Goal: Navigation & Orientation: Find specific page/section

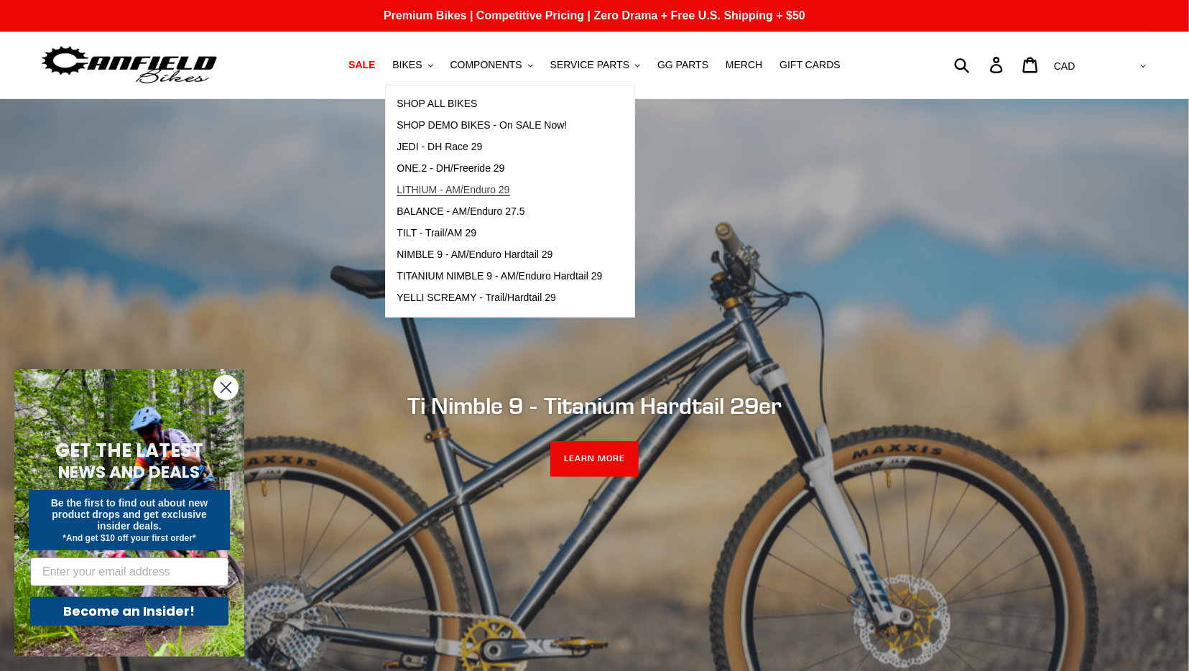
click at [494, 193] on span "LITHIUM - AM/Enduro 29" at bounding box center [453, 190] width 113 height 12
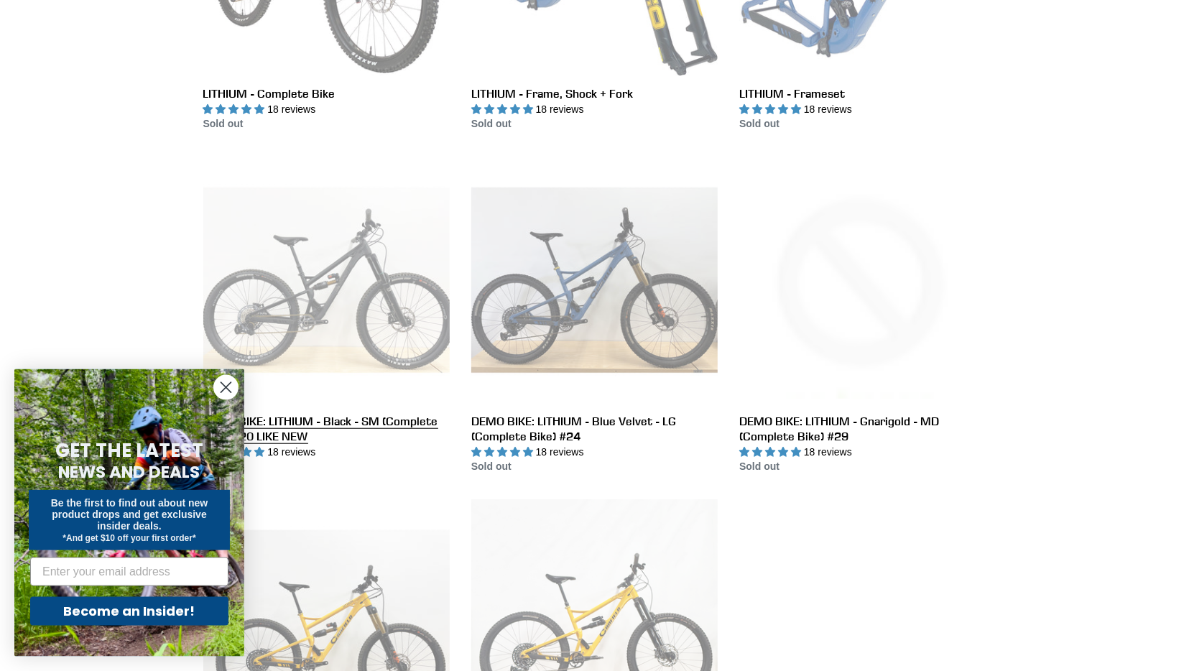
scroll to position [598, 0]
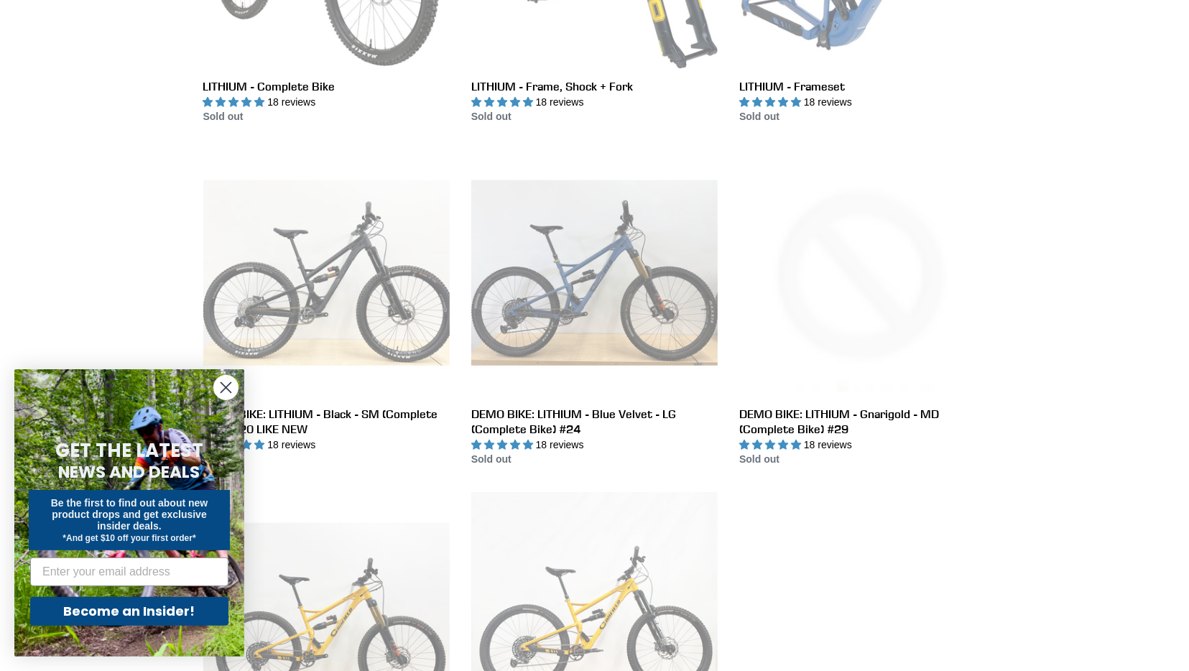
click at [226, 389] on icon "Close dialog" at bounding box center [226, 388] width 10 height 10
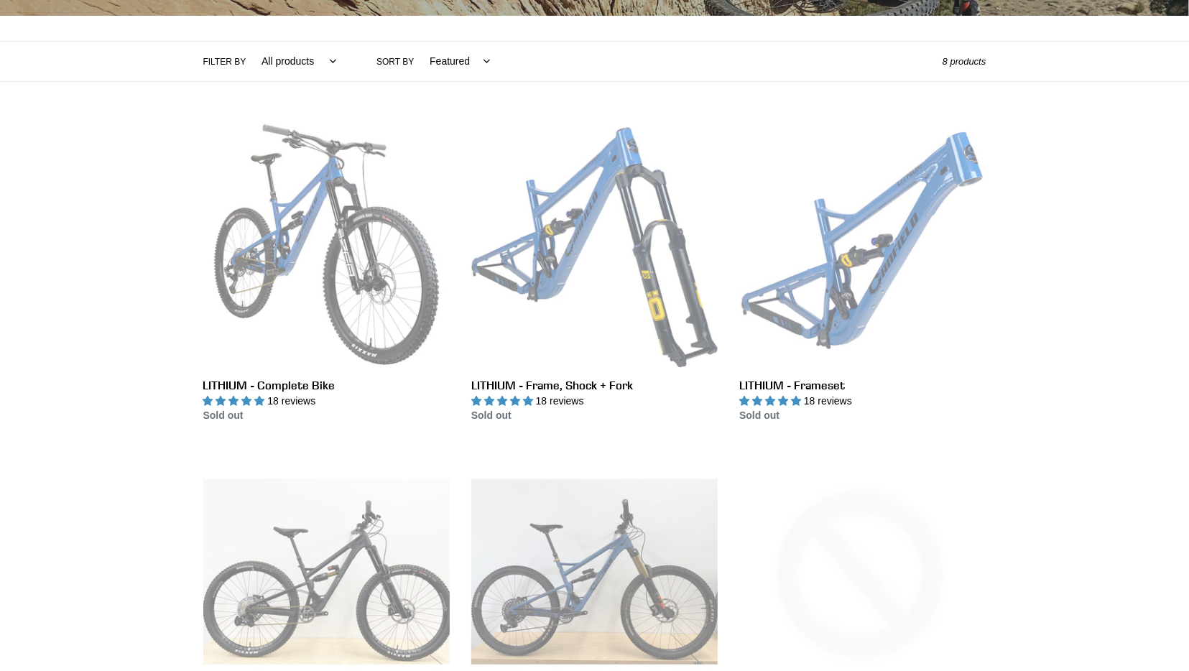
scroll to position [0, 0]
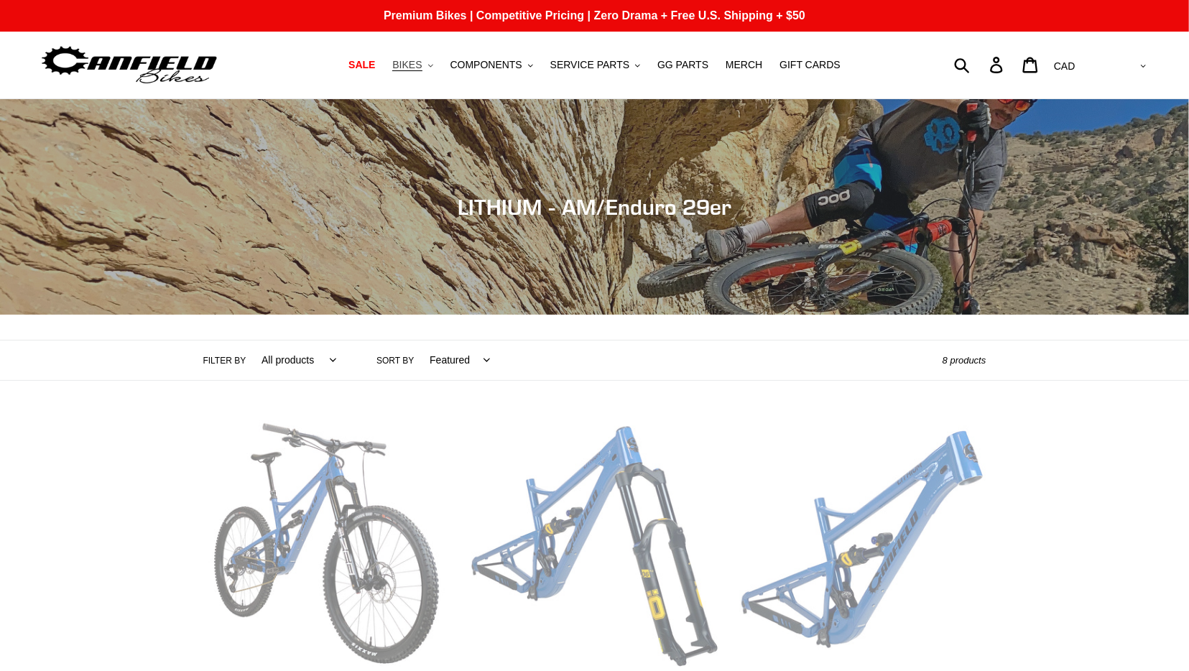
click at [422, 69] on span "BIKES" at bounding box center [406, 65] width 29 height 12
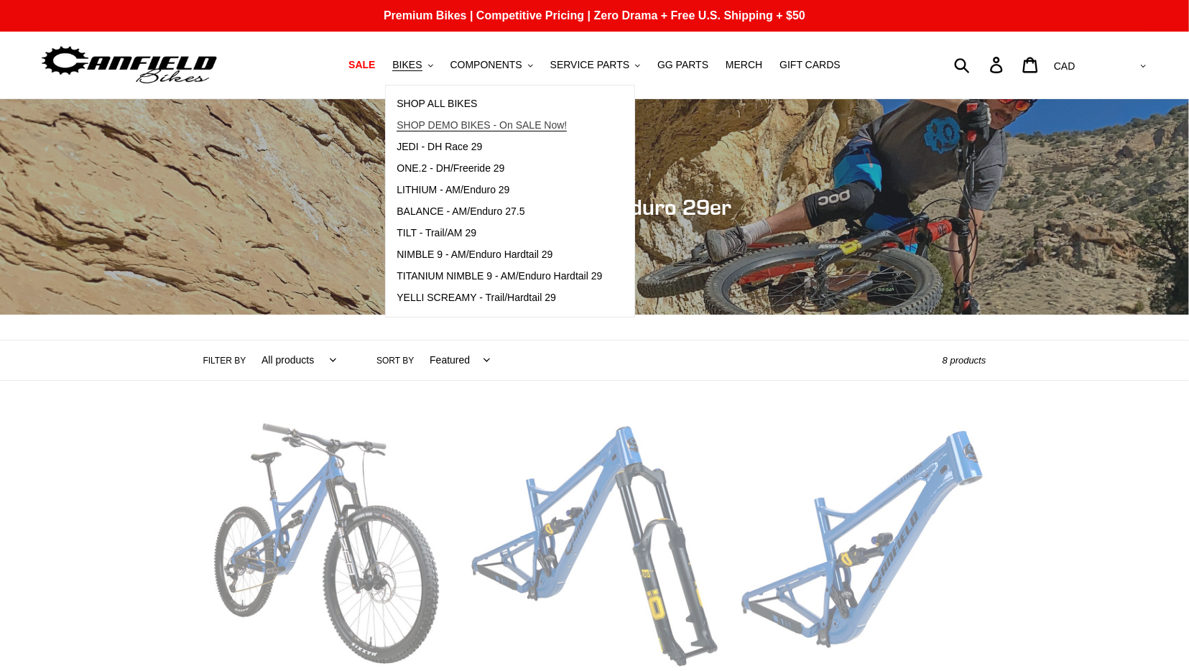
click at [492, 129] on span "SHOP DEMO BIKES - On SALE Now!" at bounding box center [482, 125] width 170 height 12
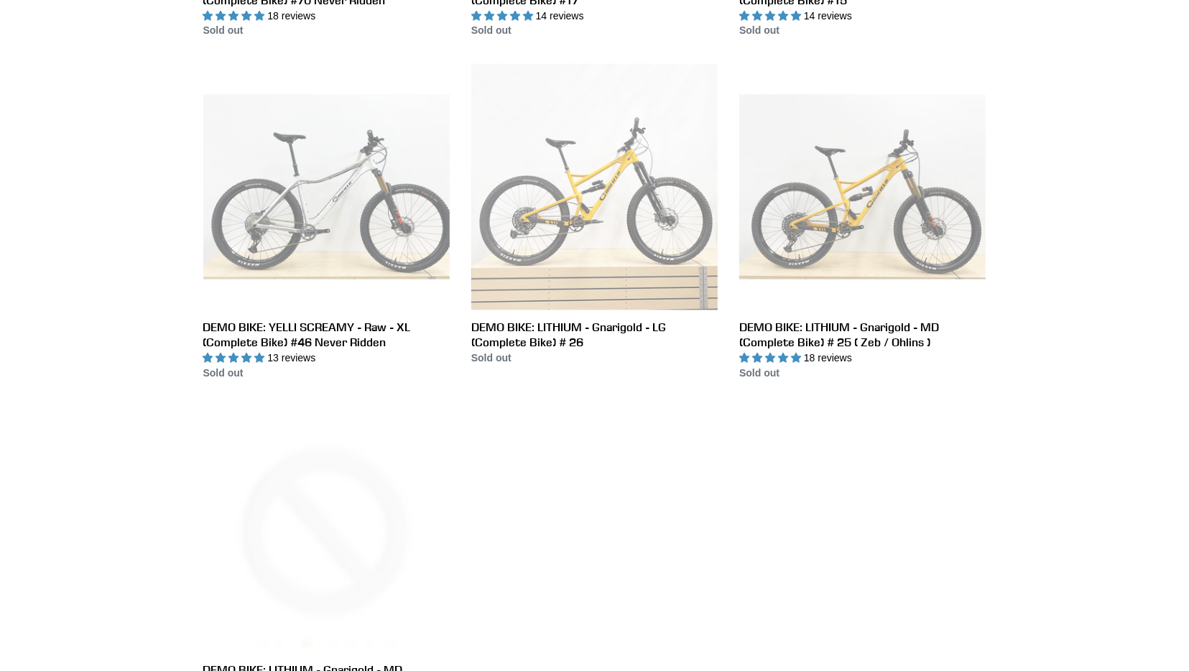
scroll to position [2063, 0]
